Goal: Task Accomplishment & Management: Complete application form

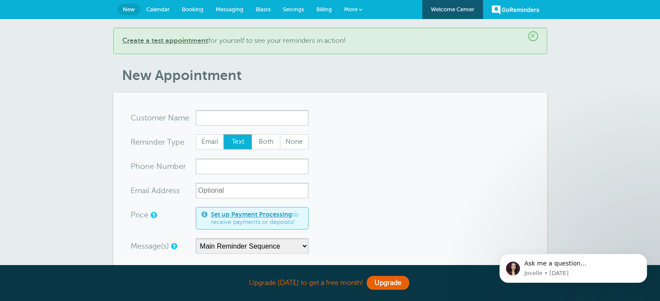
click at [452, 11] on link "Welcome Center" at bounding box center [452, 9] width 61 height 19
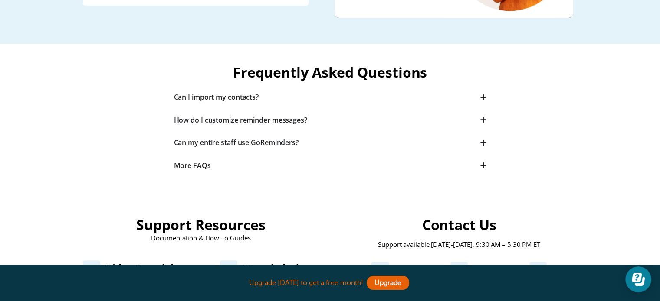
scroll to position [215, 0]
click at [482, 94] on icon "Accordion. Open links with Enter or Space, close with Escape, and navigate with…" at bounding box center [483, 97] width 6 height 7
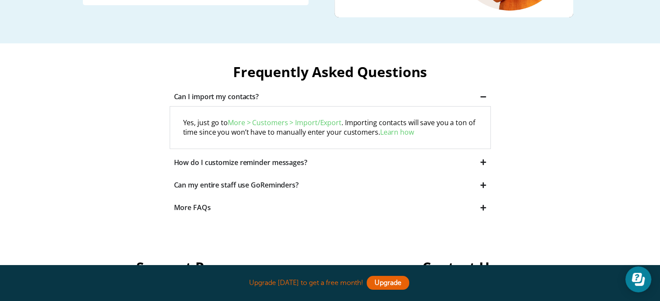
click at [390, 130] on link "Learn how" at bounding box center [397, 133] width 34 height 10
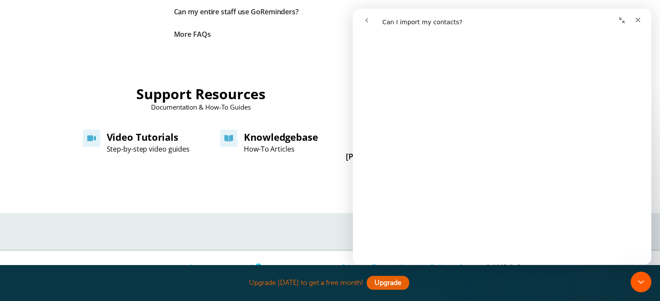
scroll to position [607, 0]
click at [638, 20] on icon "Close" at bounding box center [637, 20] width 5 height 5
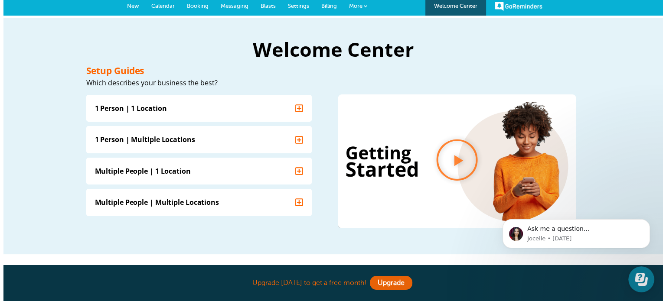
scroll to position [0, 0]
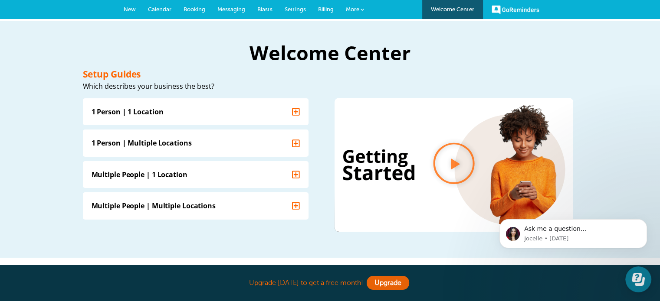
click at [358, 7] on span "More" at bounding box center [352, 9] width 13 height 7
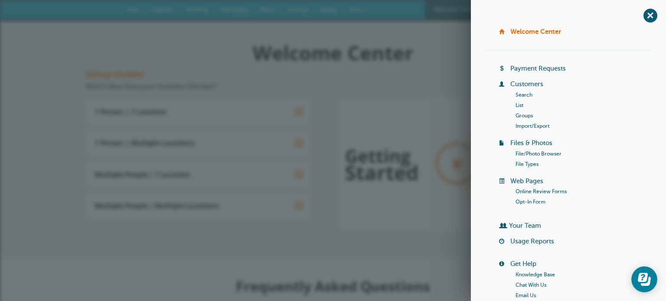
click at [311, 140] on link "Import/Export" at bounding box center [199, 153] width 226 height 27
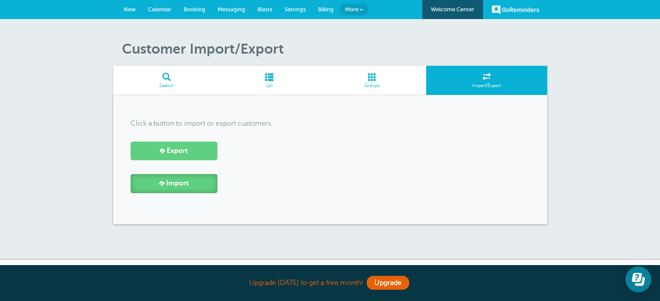
click at [212, 179] on link "Import" at bounding box center [174, 183] width 87 height 19
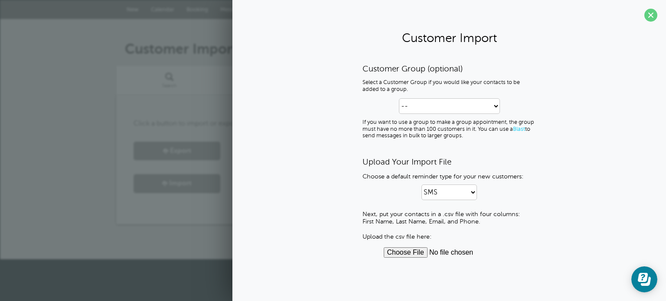
click at [409, 119] on p "If you want to use a group to make a group appointment, the group must have no …" at bounding box center [449, 129] width 173 height 20
click at [398, 253] on input "file" at bounding box center [449, 253] width 131 height 10
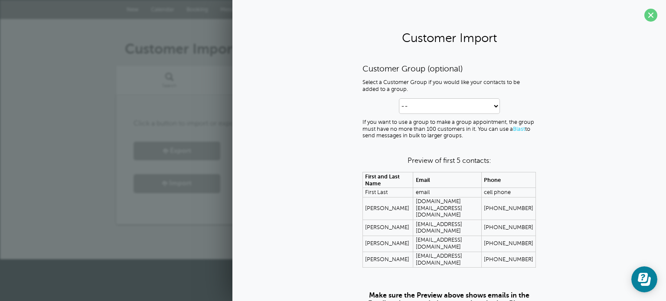
scroll to position [52, 0]
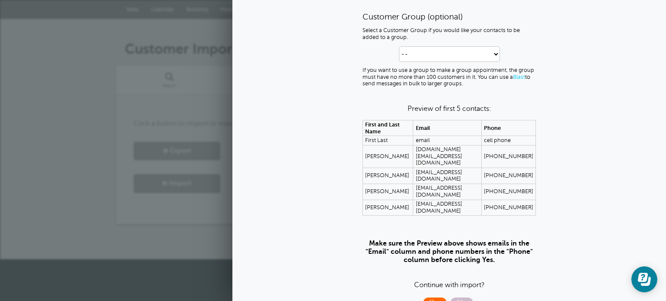
click at [435, 298] on span "Yes" at bounding box center [434, 303] width 23 height 10
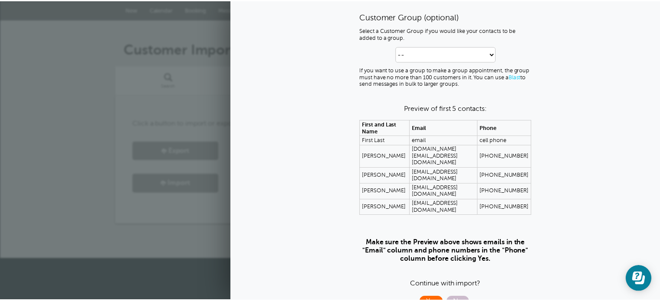
scroll to position [0, 0]
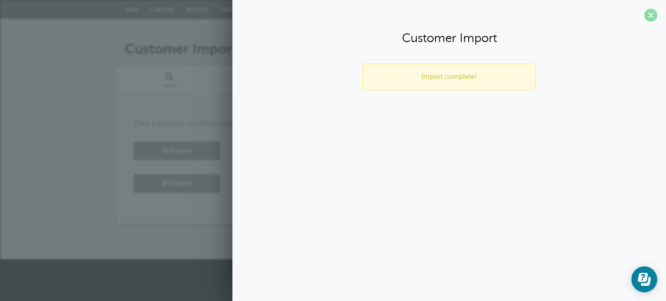
click at [654, 17] on span at bounding box center [651, 15] width 13 height 13
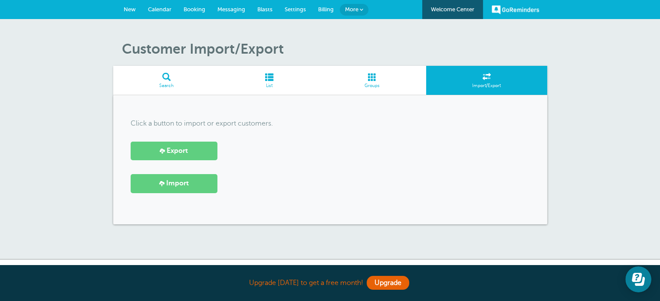
click at [271, 12] on span "Blasts" at bounding box center [264, 9] width 15 height 7
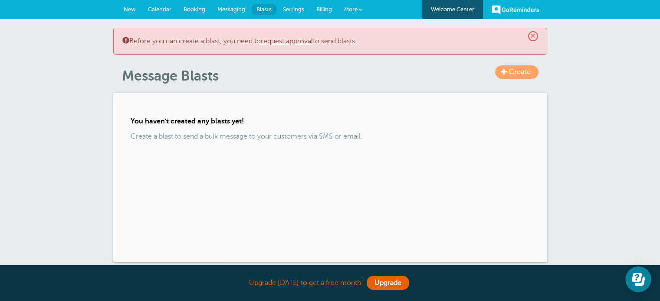
click at [276, 43] on link "request approval" at bounding box center [287, 41] width 52 height 8
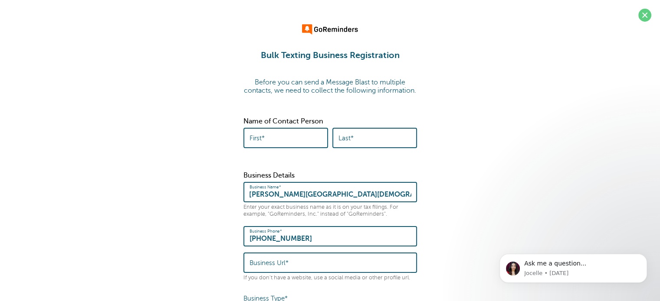
click at [298, 147] on input "First*" at bounding box center [285, 138] width 72 height 19
type input "[PERSON_NAME]"
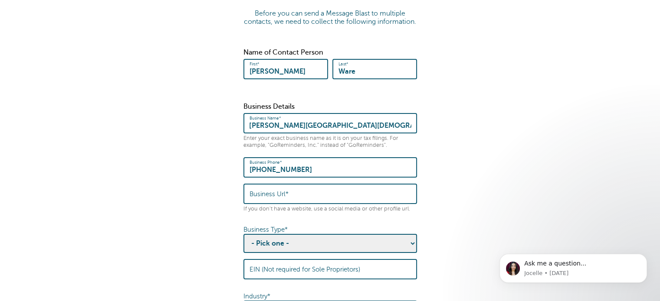
scroll to position [124, 0]
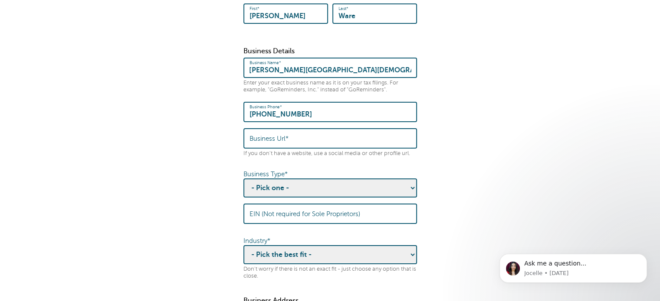
type input "Ware"
click at [288, 140] on input "Business Url*" at bounding box center [329, 138] width 161 height 19
paste input "[DOMAIN_NAME]"
type input "[DOMAIN_NAME]"
click at [314, 195] on select "- Pick one - Sole Proprietorship Partnership Limited Liability Corporation Co-o…" at bounding box center [329, 188] width 173 height 19
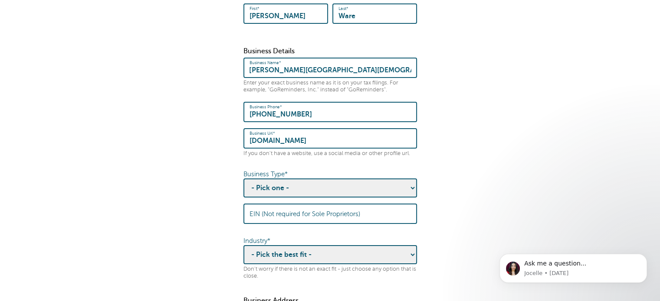
select select "Non-profit Corporation"
click at [243, 185] on select "- Pick one - Sole Proprietorship Partnership Limited Liability Corporation Co-o…" at bounding box center [329, 188] width 173 height 19
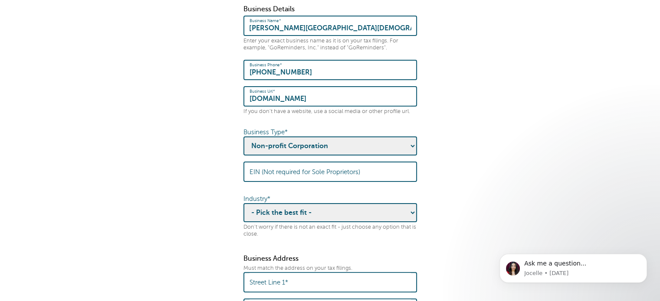
scroll to position [167, 0]
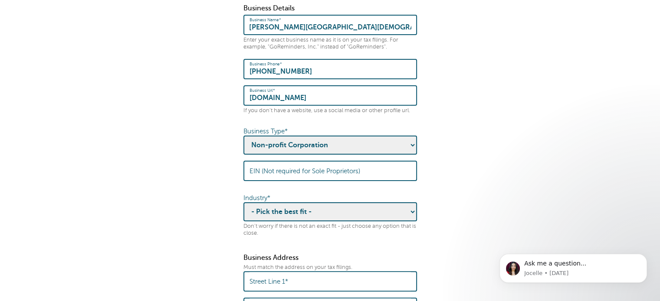
click at [313, 216] on select "- Pick the best fit - Agriculture Automotive Banking Consumer Education Electro…" at bounding box center [329, 212] width 173 height 19
select select "NOT_FOR_PROFIT"
click at [243, 209] on select "- Pick the best fit - Agriculture Automotive Banking Consumer Education Electro…" at bounding box center [329, 212] width 173 height 19
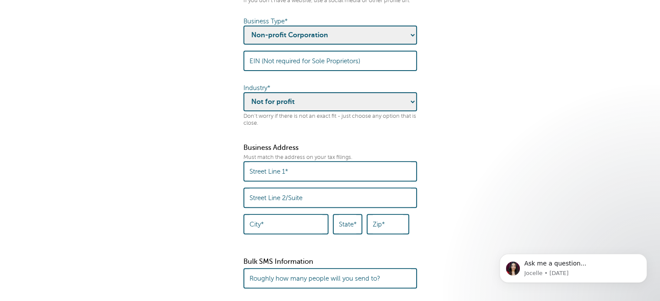
scroll to position [298, 0]
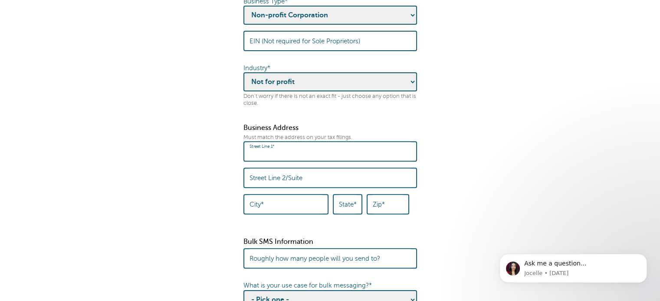
click at [305, 157] on input "Street Line 1*" at bounding box center [329, 151] width 161 height 19
drag, startPoint x: 302, startPoint y: 159, endPoint x: 296, endPoint y: 152, distance: 9.2
click at [302, 159] on input "Street Line 1*" at bounding box center [329, 151] width 161 height 19
type input "[STREET_ADDRESS]"
click at [289, 214] on input "City*" at bounding box center [285, 204] width 73 height 19
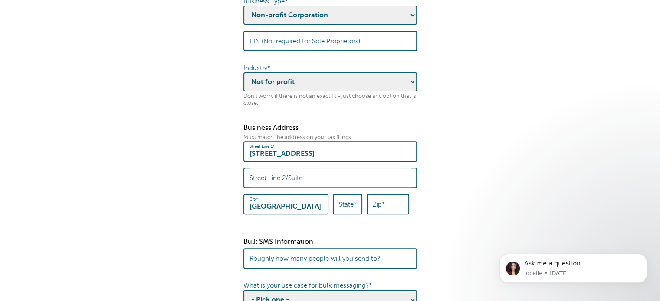
type input "[GEOGRAPHIC_DATA]"
type input "il"
type input "60623"
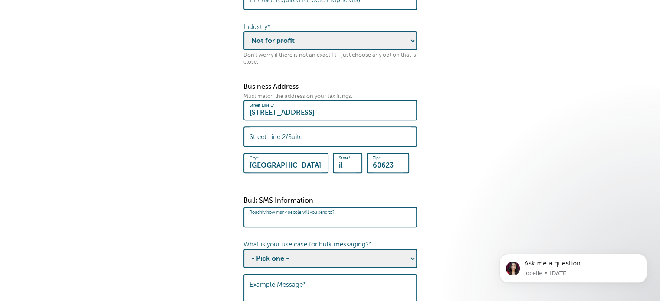
scroll to position [384, 0]
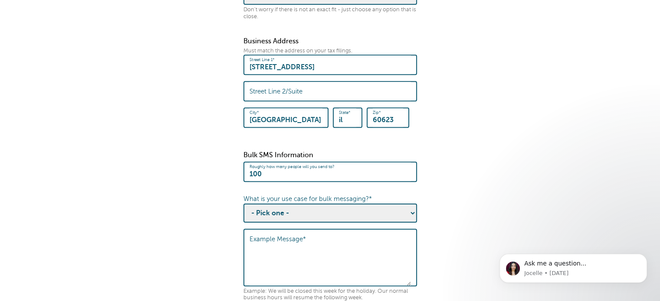
type input "100"
click at [301, 215] on select "- Pick one - Sending notifications of business updates Sending marketing offers…" at bounding box center [329, 213] width 173 height 19
select select "Business Updates"
click at [243, 208] on select "- Pick one - Sending notifications of business updates Sending marketing offers…" at bounding box center [329, 213] width 173 height 19
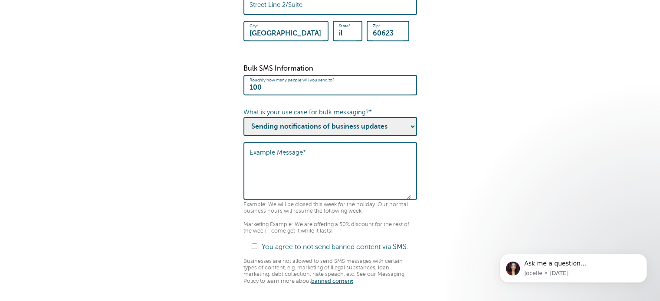
click at [290, 157] on label "Example Message*" at bounding box center [277, 153] width 56 height 8
click at [290, 159] on textarea "Example Message*" at bounding box center [329, 172] width 161 height 54
type textarea "Due to bad weather church is a cancelled tonight."
click at [253, 248] on input "You agree to not send banned content via SMS." at bounding box center [255, 247] width 6 height 6
checkbox input "true"
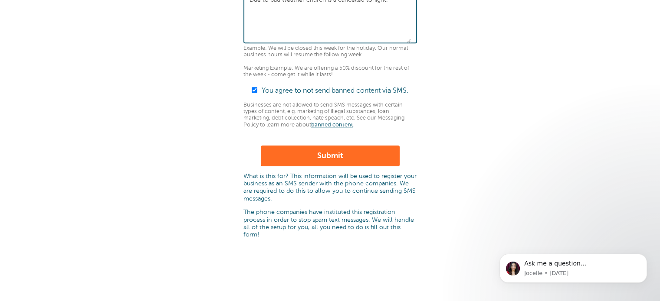
scroll to position [645, 0]
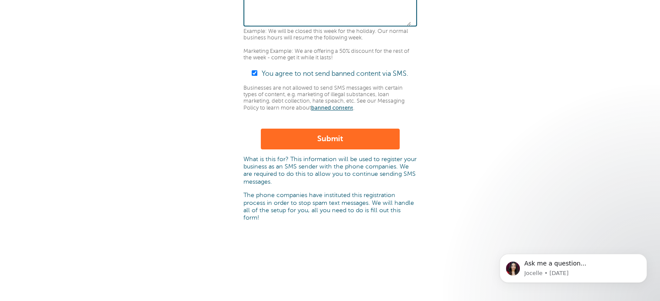
click at [312, 144] on button "Submit" at bounding box center [330, 139] width 139 height 21
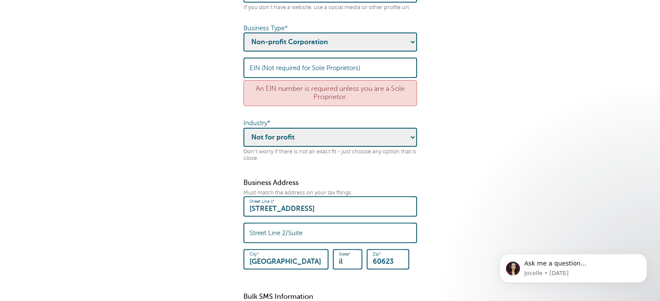
click at [298, 72] on label "EIN (Not required for Sole Proprietors)" at bounding box center [304, 68] width 111 height 8
click at [298, 75] on input "EIN (Not required for Sole Proprietors)" at bounding box center [329, 68] width 161 height 19
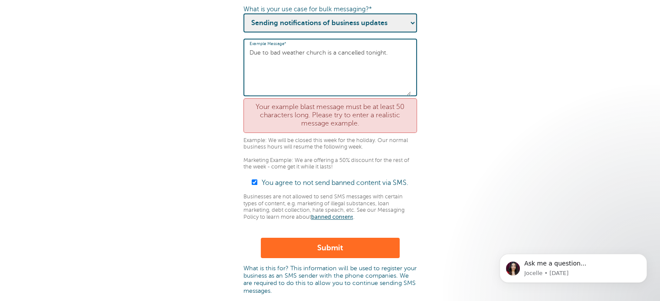
scroll to position [603, 0]
type input "e99009736"
click at [308, 248] on button "Submit" at bounding box center [330, 248] width 139 height 21
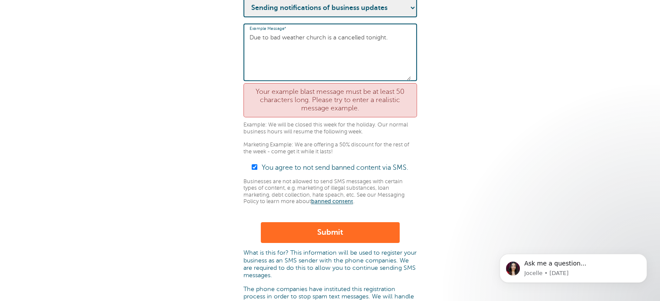
click at [389, 41] on textarea "Due to bad weather church is a cancelled tonight." at bounding box center [329, 53] width 161 height 54
type textarea "Due to bad weather church is a cancelled tonight. Please call Rachel if you hav…"
click at [371, 237] on button "Submit" at bounding box center [330, 233] width 139 height 21
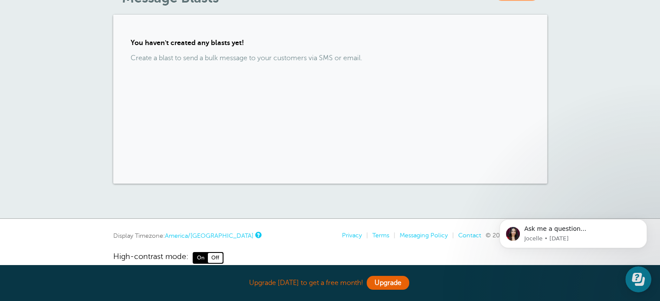
scroll to position [170, 0]
